Goal: Check status: Check status

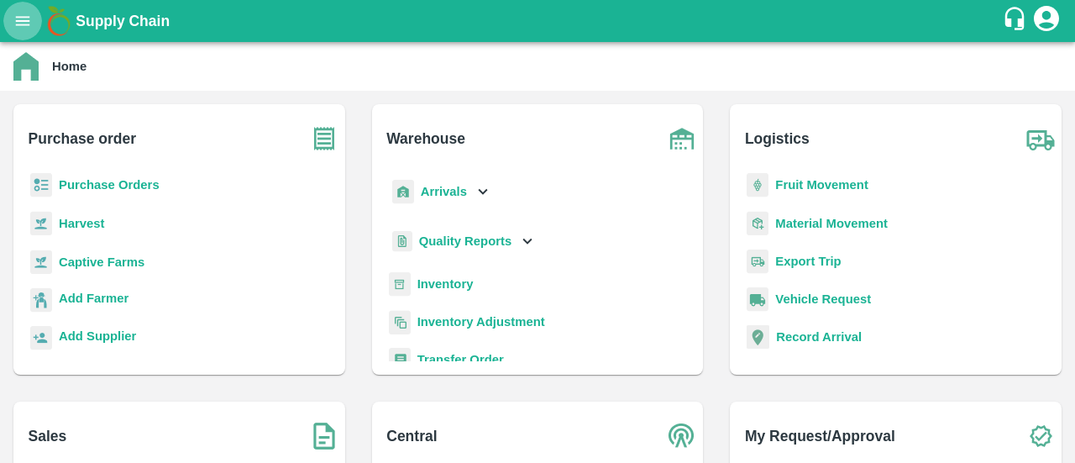
click at [18, 18] on icon "open drawer" at bounding box center [22, 21] width 18 height 18
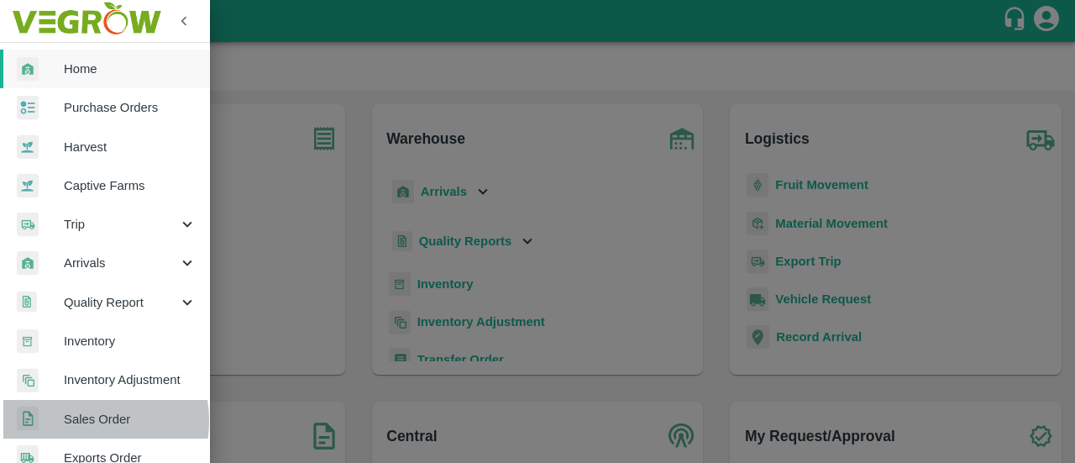
click at [81, 420] on span "Sales Order" at bounding box center [130, 419] width 133 height 18
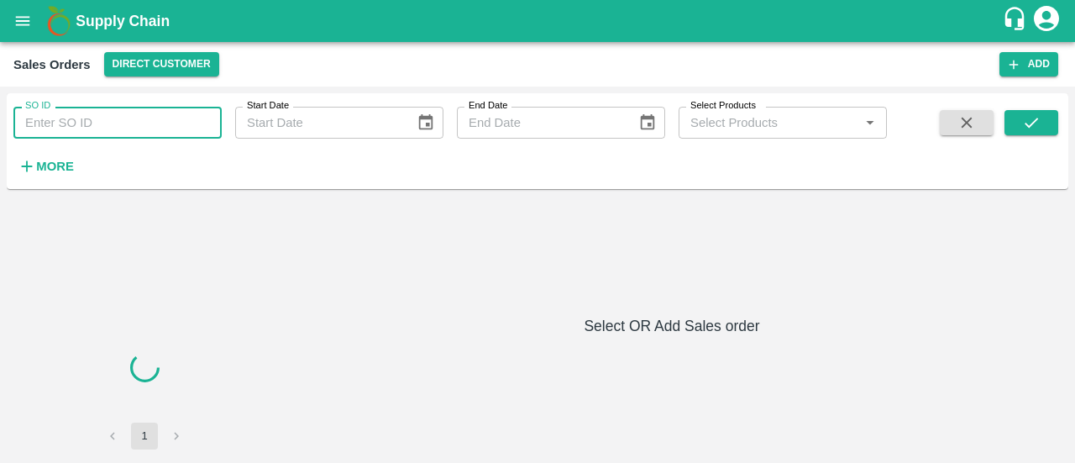
click at [138, 130] on input "SO ID" at bounding box center [117, 123] width 208 height 32
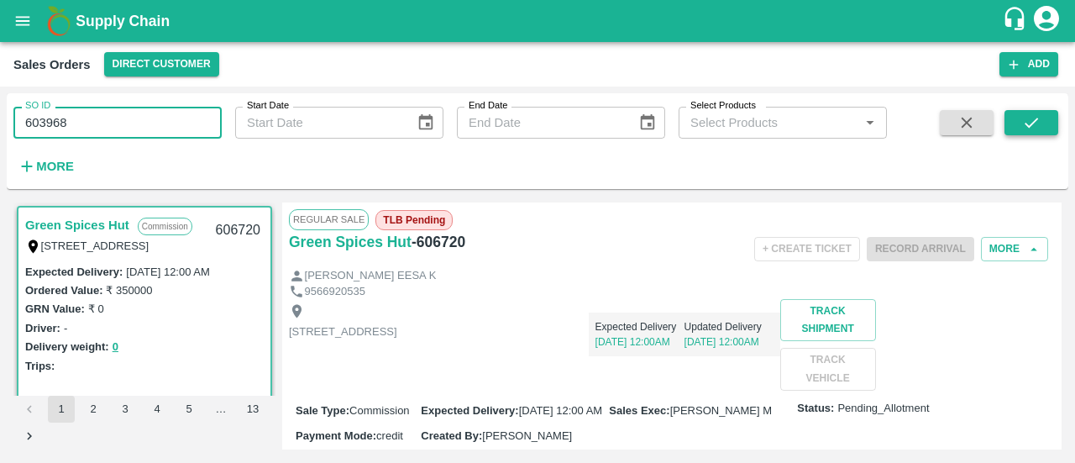
type input "603968"
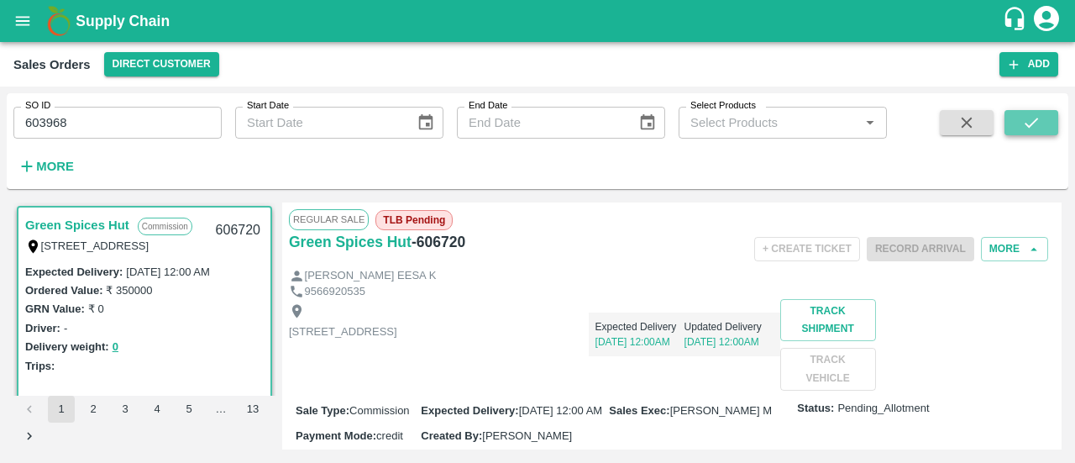
click at [1032, 133] on button "submit" at bounding box center [1031, 122] width 54 height 25
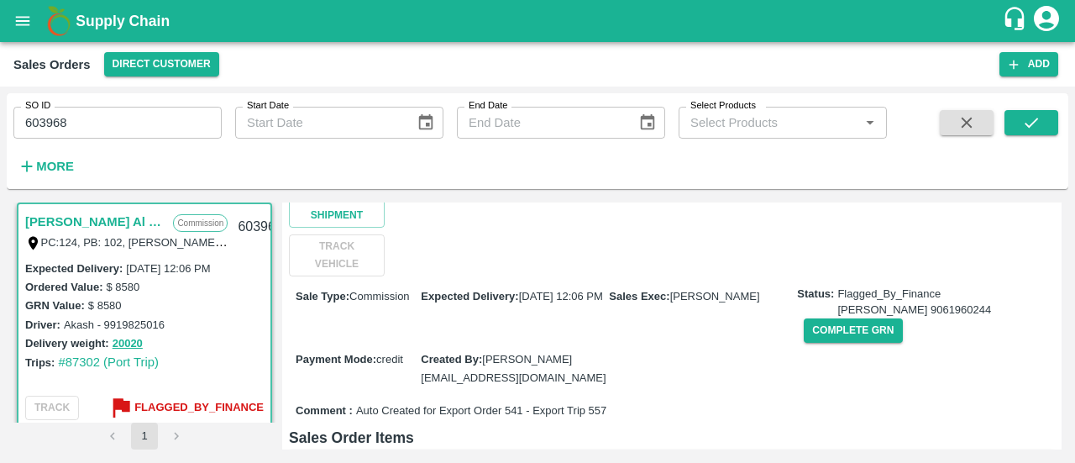
scroll to position [232, 0]
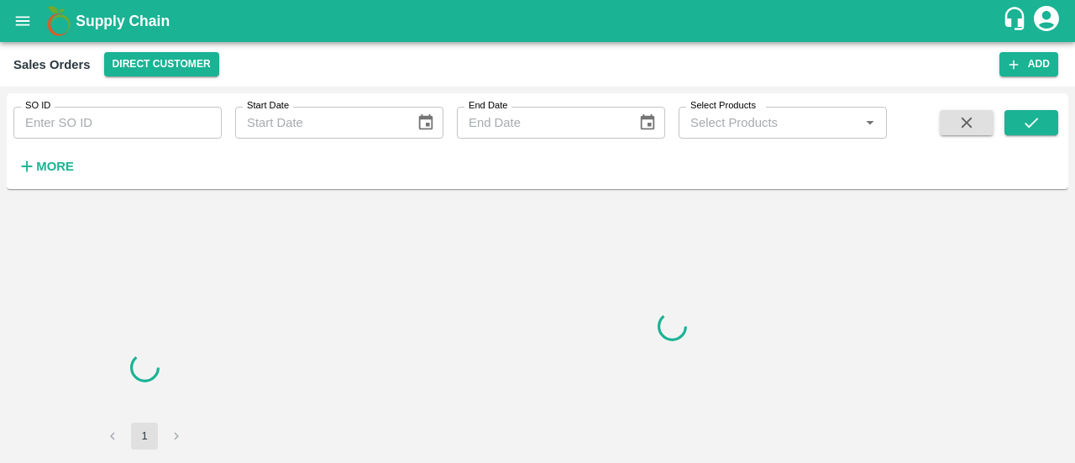
click at [84, 130] on input "SO ID" at bounding box center [117, 123] width 208 height 32
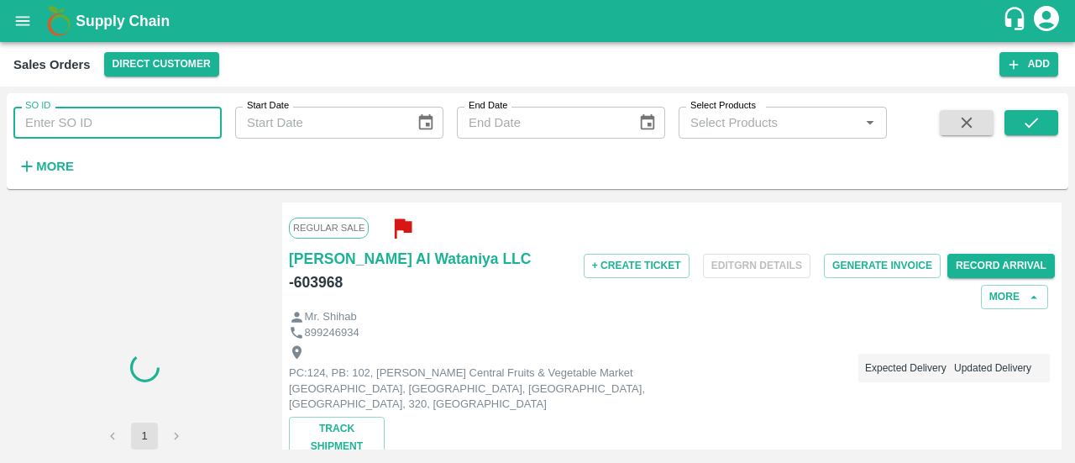
paste input "603968"
click at [84, 130] on input "603968" at bounding box center [117, 123] width 208 height 32
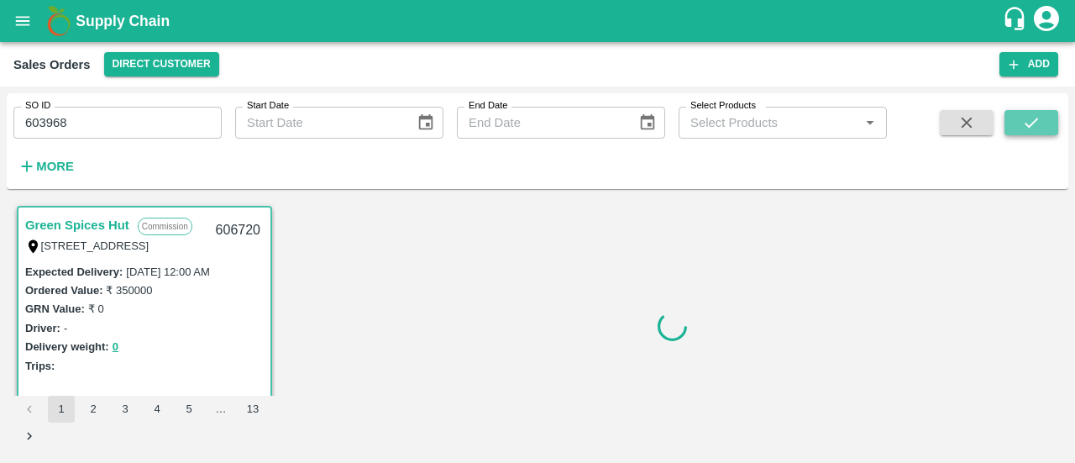
click at [1029, 123] on icon "submit" at bounding box center [1031, 122] width 18 height 18
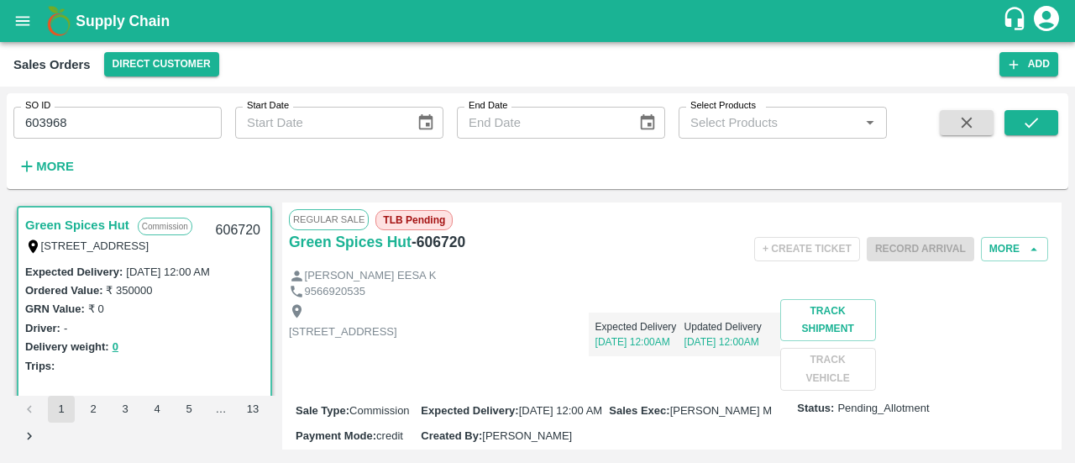
scroll to position [3, 0]
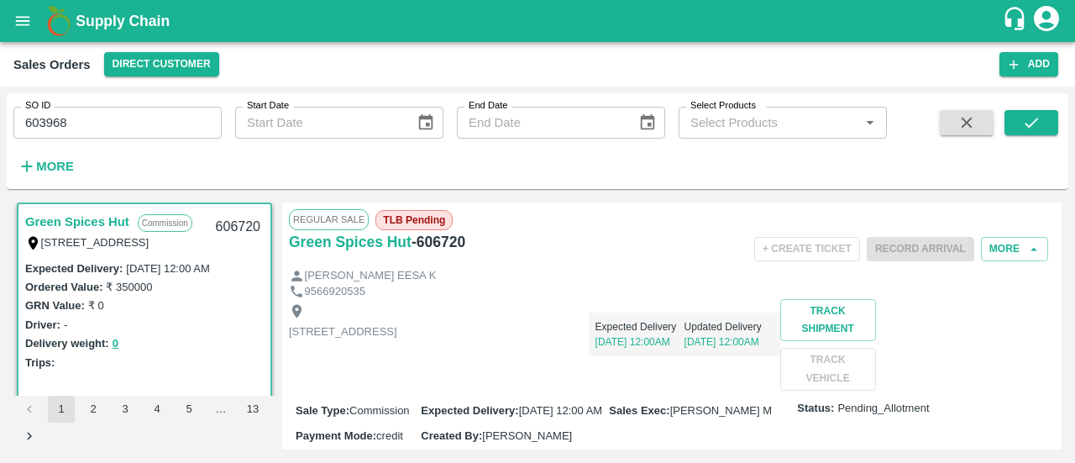
click at [158, 112] on input "603968" at bounding box center [117, 123] width 208 height 32
click at [1024, 119] on icon "submit" at bounding box center [1031, 122] width 18 height 18
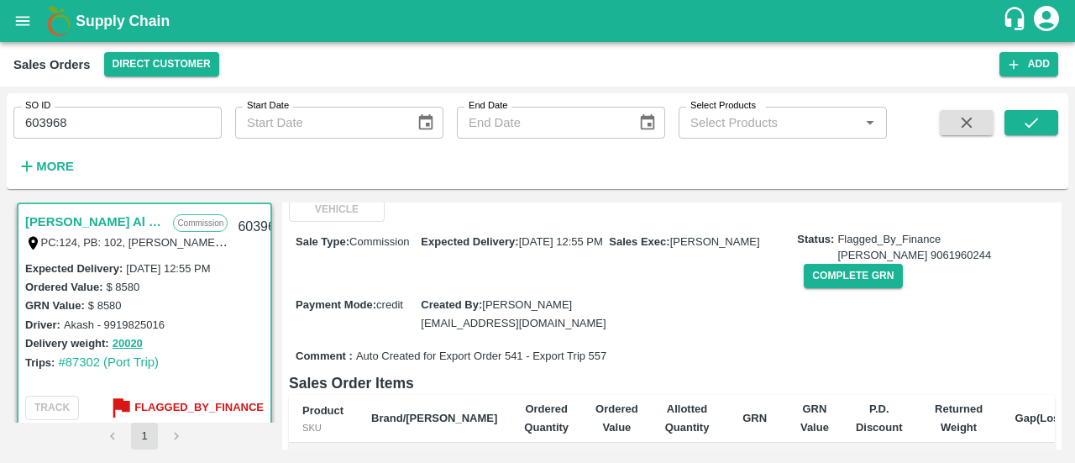
scroll to position [288, 0]
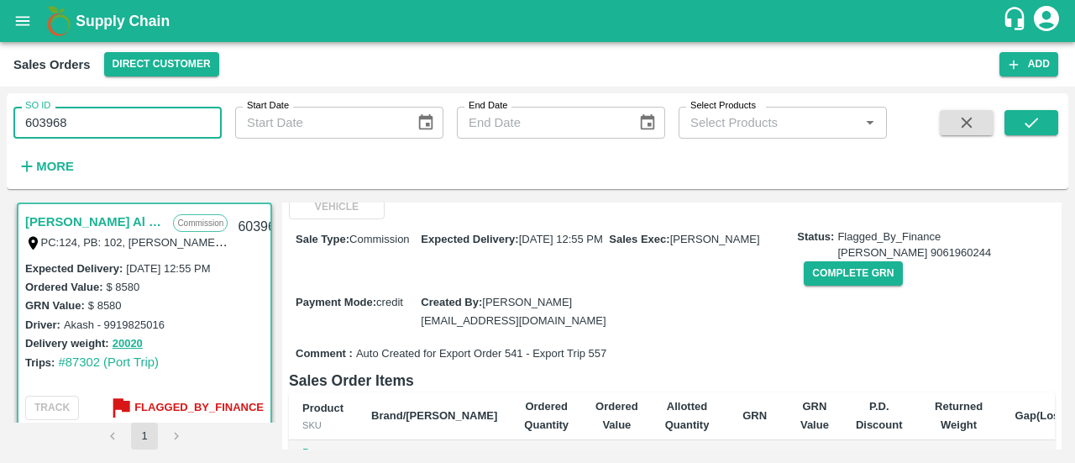
click at [163, 107] on input "603968" at bounding box center [117, 123] width 208 height 32
type input "6"
paste input "text"
type input "605323"
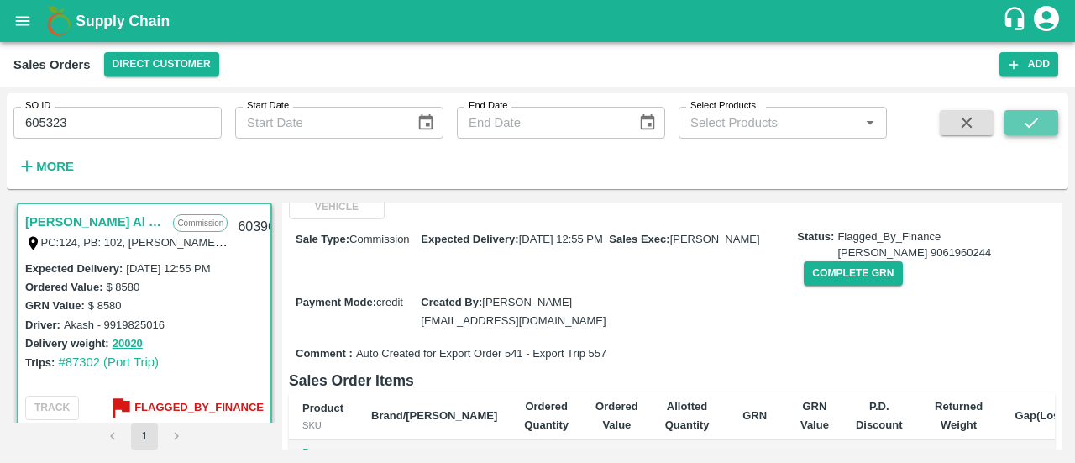
click at [1043, 120] on button "submit" at bounding box center [1031, 122] width 54 height 25
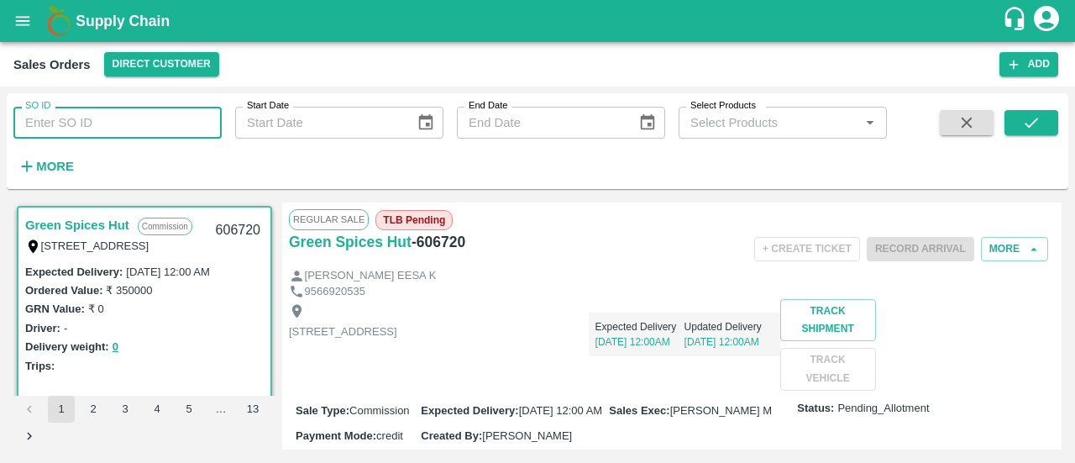
click at [123, 128] on input "SO ID" at bounding box center [117, 123] width 208 height 32
paste input "605323"
click at [1023, 118] on icon "submit" at bounding box center [1031, 122] width 18 height 18
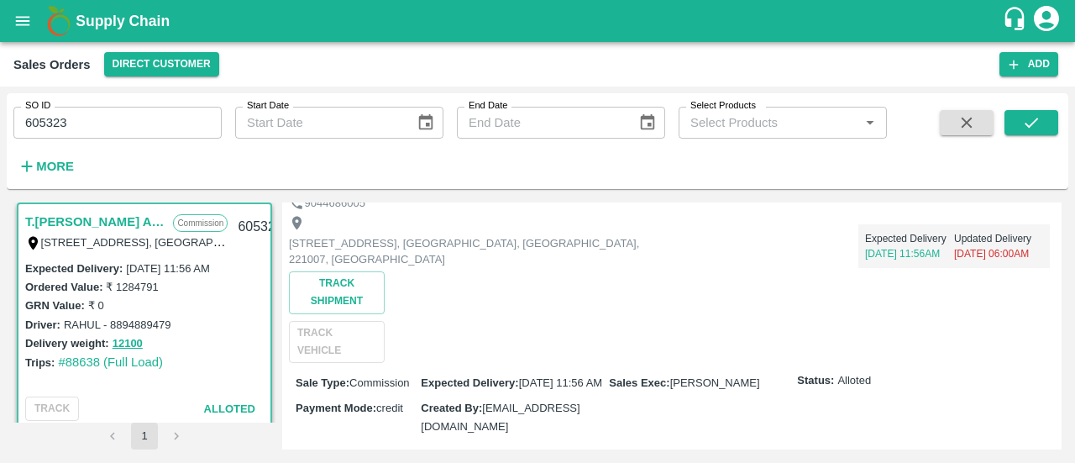
scroll to position [114, 0]
click at [190, 123] on input "605323" at bounding box center [117, 123] width 208 height 32
type input "6"
paste input "text"
type input "605712"
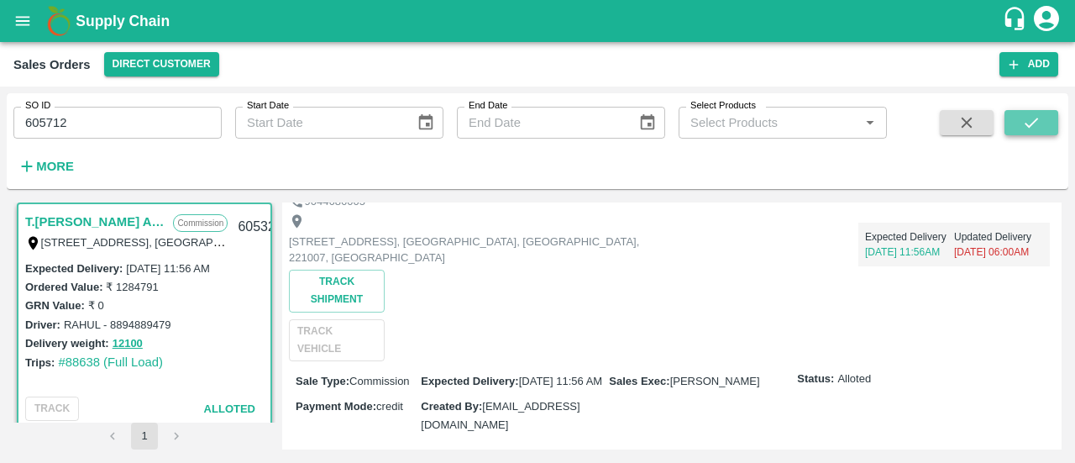
click at [1013, 123] on button "submit" at bounding box center [1031, 122] width 54 height 25
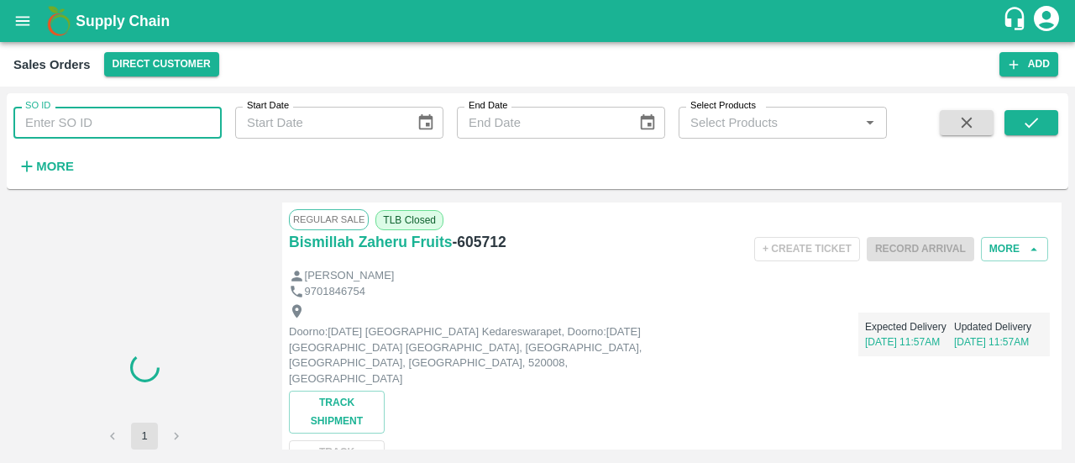
click at [89, 125] on input "SO ID" at bounding box center [117, 123] width 208 height 32
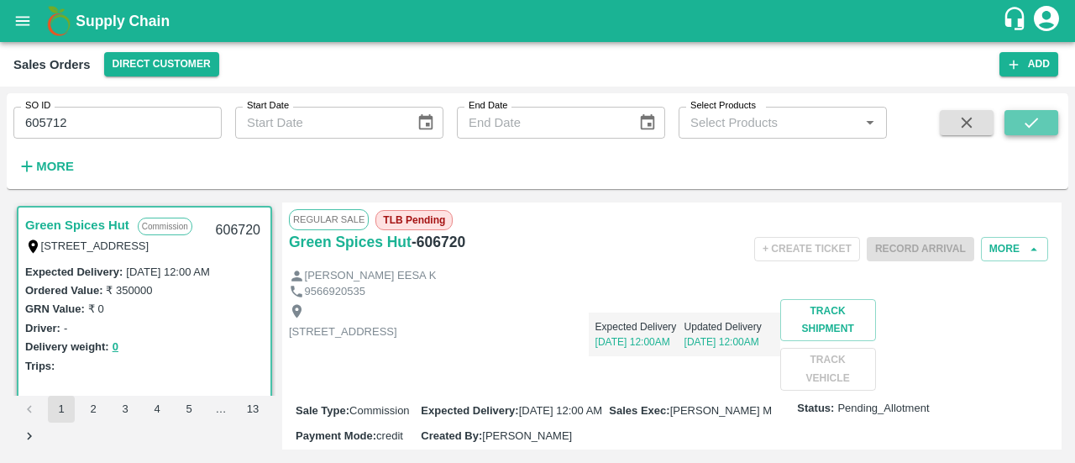
click at [1035, 123] on icon "submit" at bounding box center [1031, 122] width 18 height 18
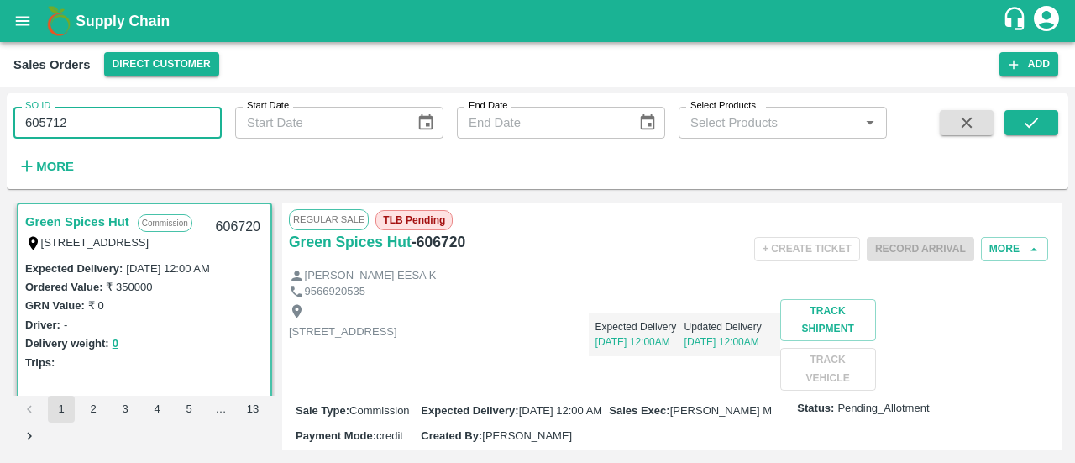
click at [148, 131] on input "605712" at bounding box center [117, 123] width 208 height 32
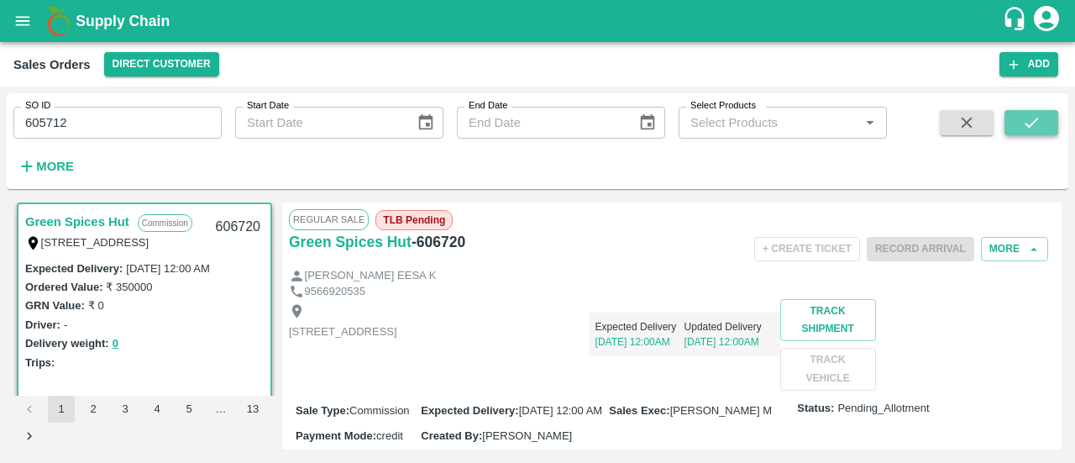
click at [1027, 128] on icon "submit" at bounding box center [1031, 122] width 18 height 18
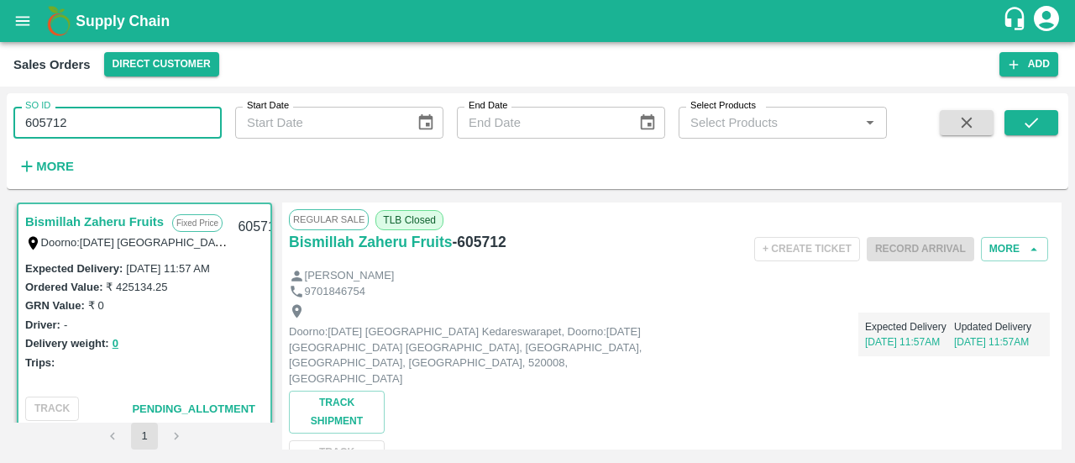
click at [163, 132] on input "605712" at bounding box center [117, 123] width 208 height 32
type input "6"
paste input "text"
type input "605734"
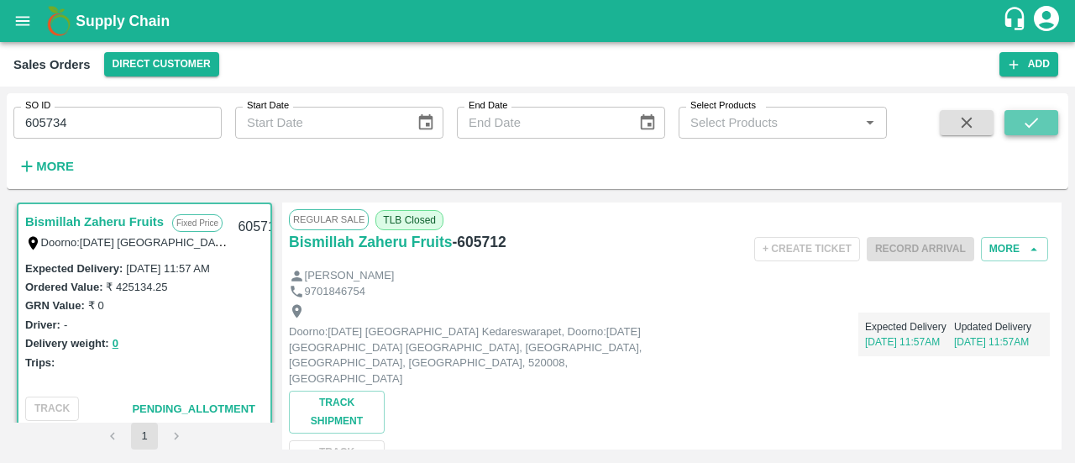
click at [1033, 123] on icon "submit" at bounding box center [1030, 123] width 13 height 10
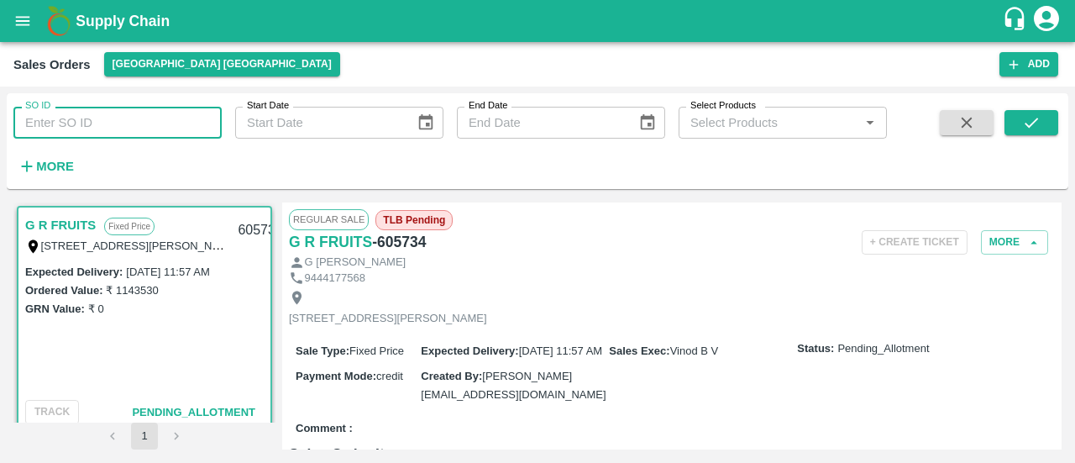
click at [69, 134] on input "SO ID" at bounding box center [117, 123] width 208 height 32
paste input "605734"
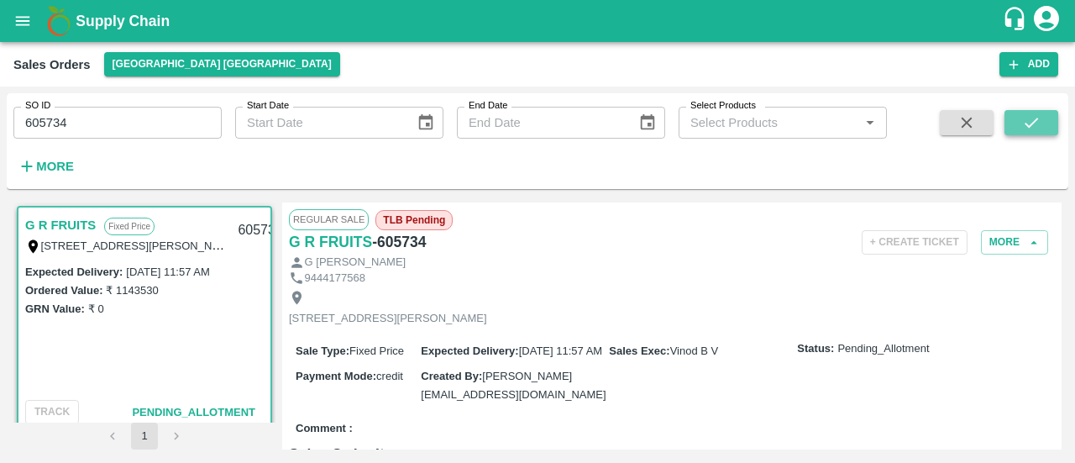
click at [1036, 128] on icon "submit" at bounding box center [1031, 122] width 18 height 18
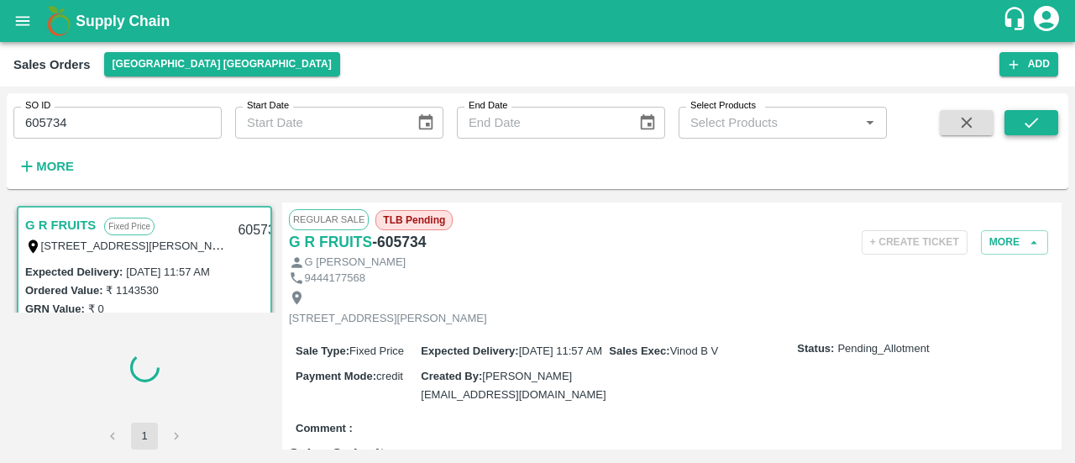
scroll to position [3, 0]
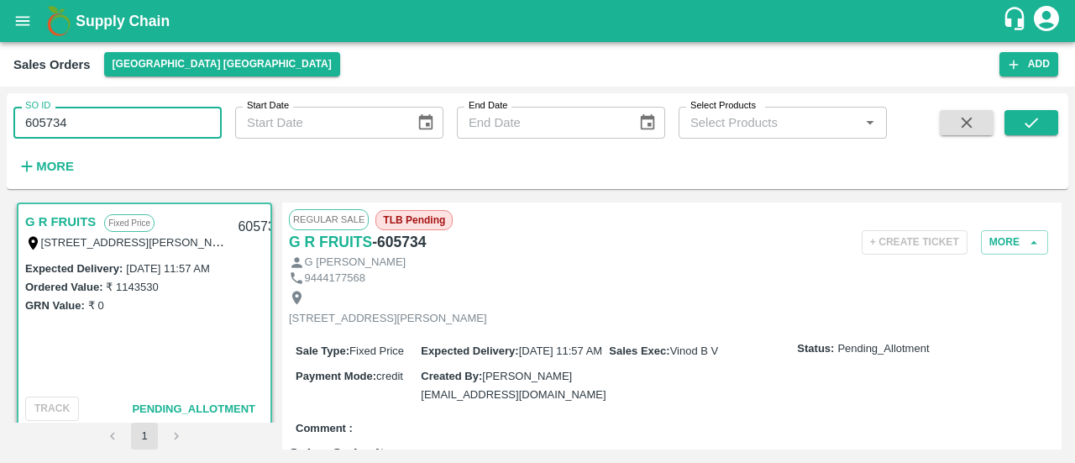
click at [71, 126] on input "605734" at bounding box center [117, 123] width 208 height 32
type input "6"
paste input "text"
type input "605964"
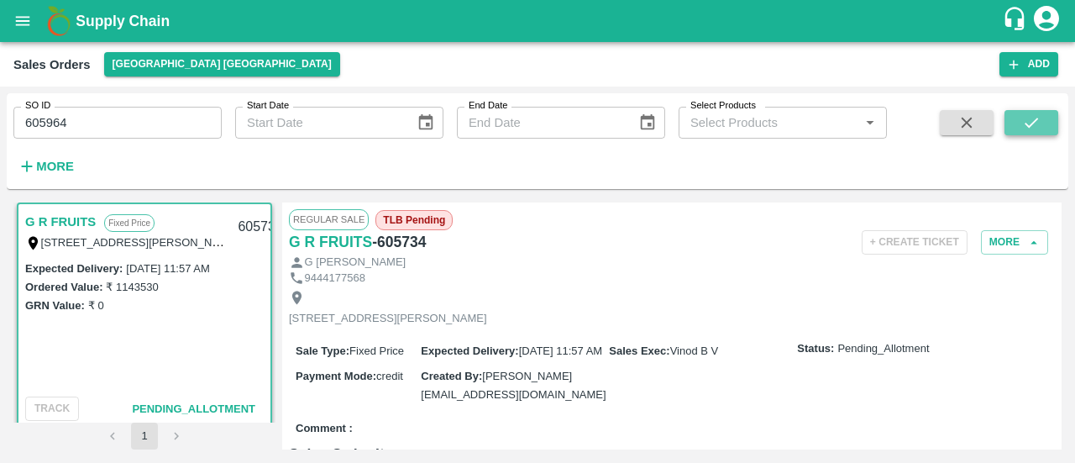
click at [1032, 117] on icon "submit" at bounding box center [1031, 122] width 18 height 18
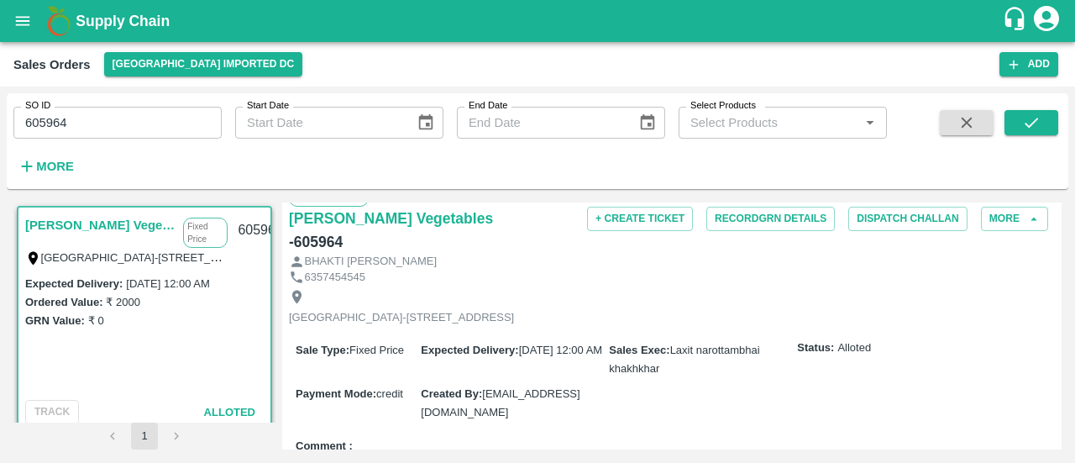
scroll to position [25, 0]
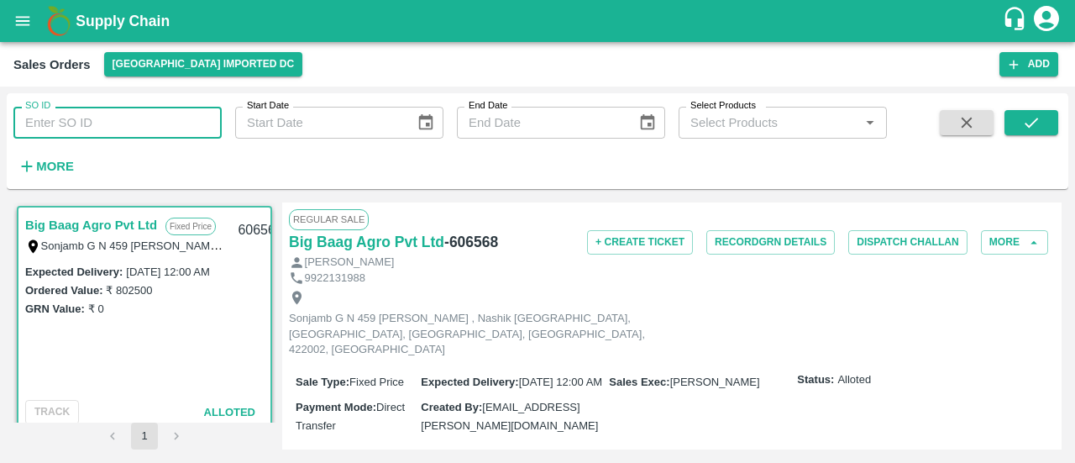
click at [127, 113] on input "SO ID" at bounding box center [117, 123] width 208 height 32
paste input "606029"
type input "606029"
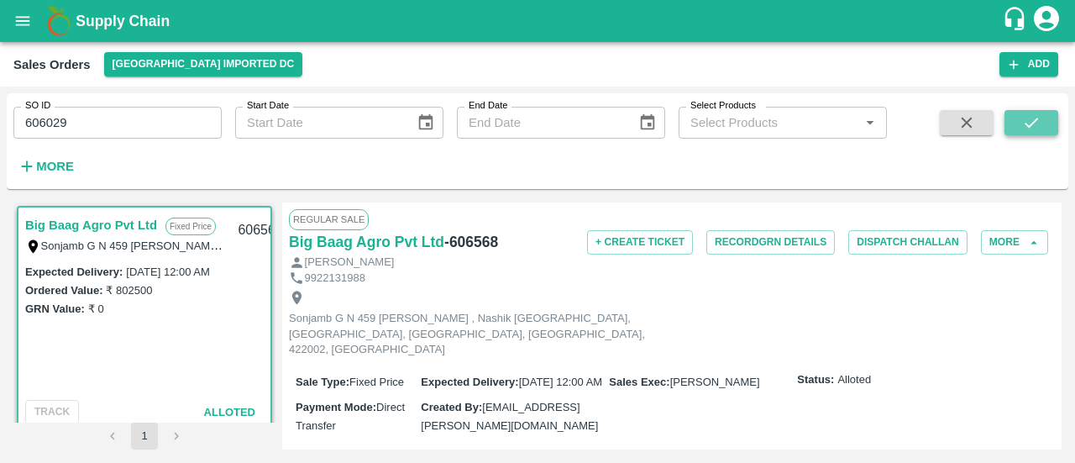
click at [1041, 123] on button "submit" at bounding box center [1031, 122] width 54 height 25
